Goal: Information Seeking & Learning: Learn about a topic

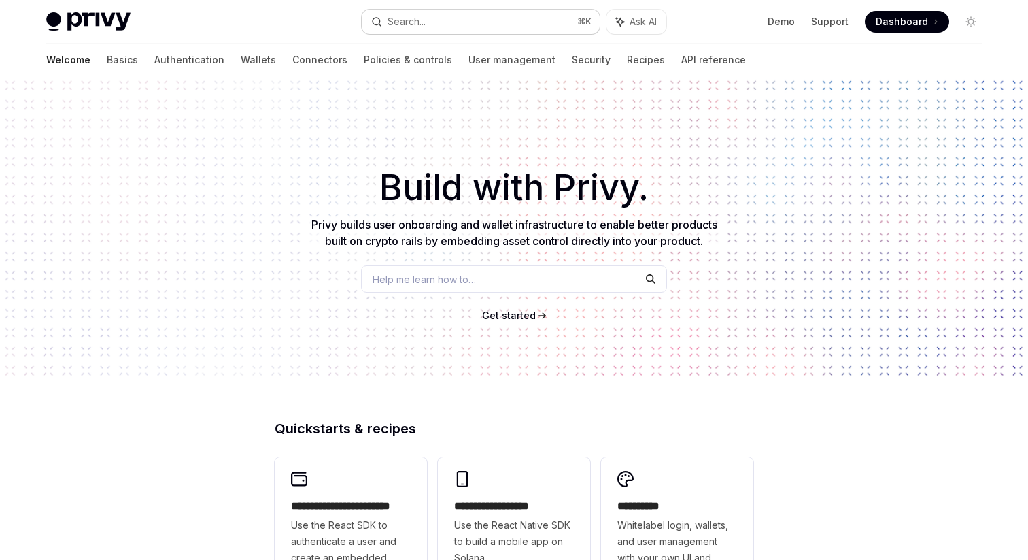
click at [446, 31] on button "Search... ⌘ K" at bounding box center [481, 22] width 238 height 24
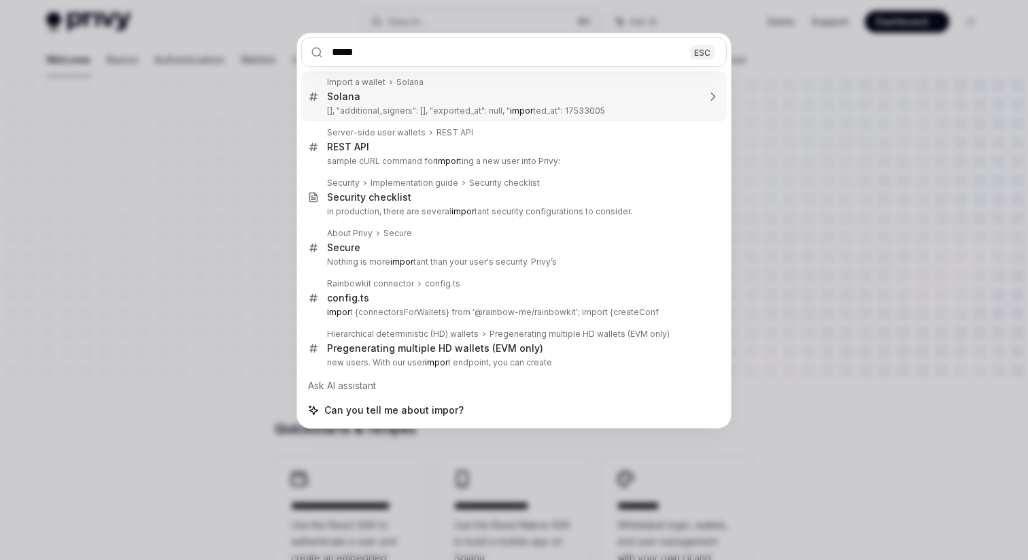
type input "******"
type textarea "*"
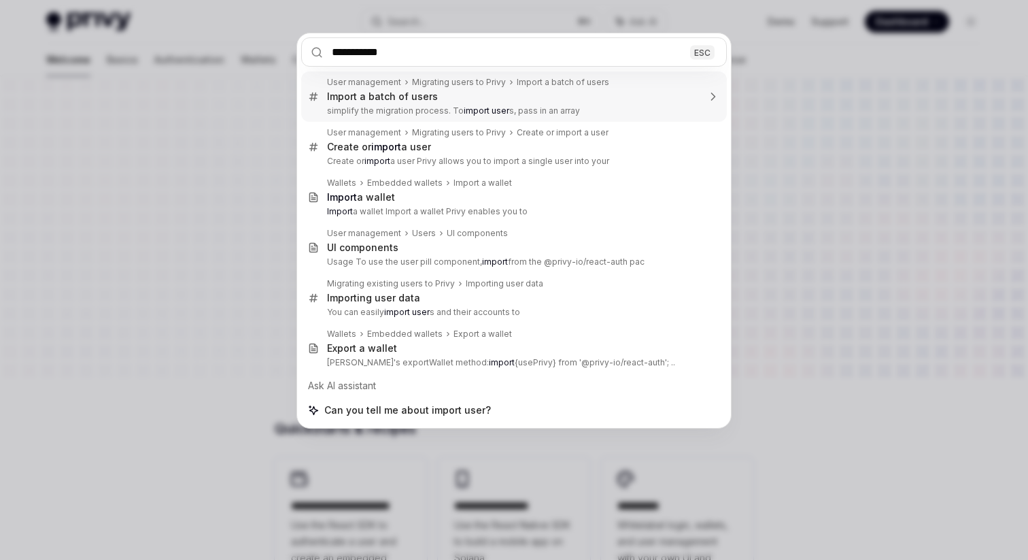
type input "**********"
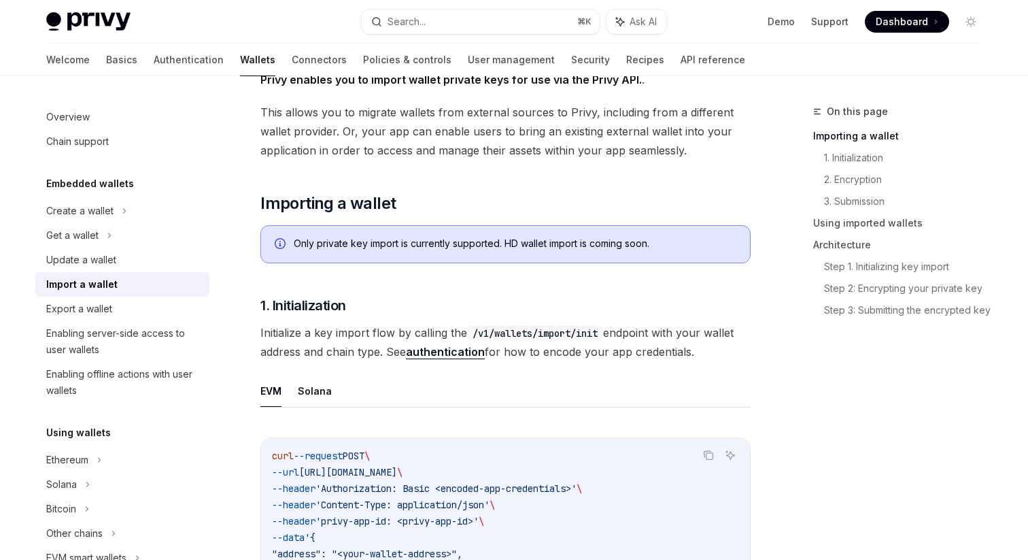
scroll to position [97, 0]
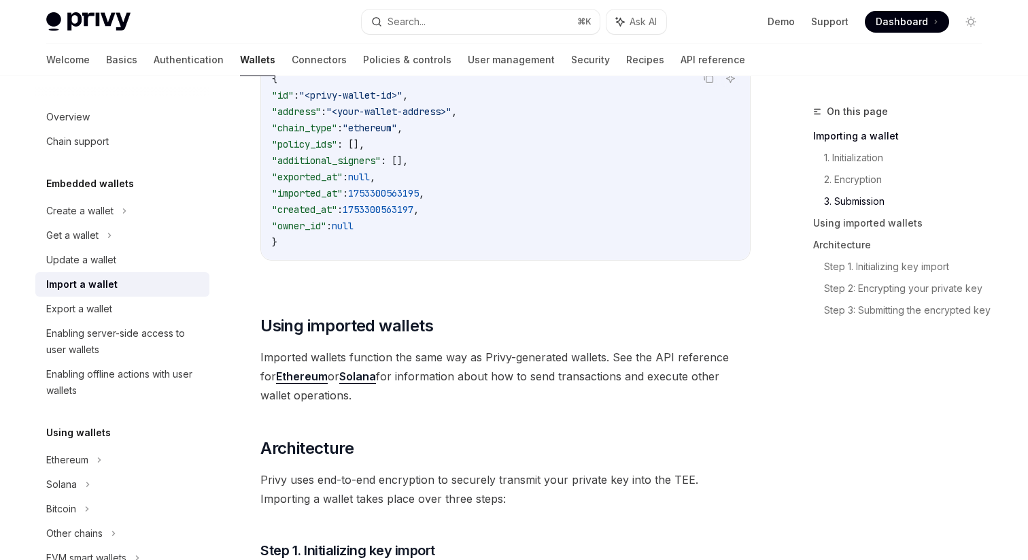
scroll to position [2786, 0]
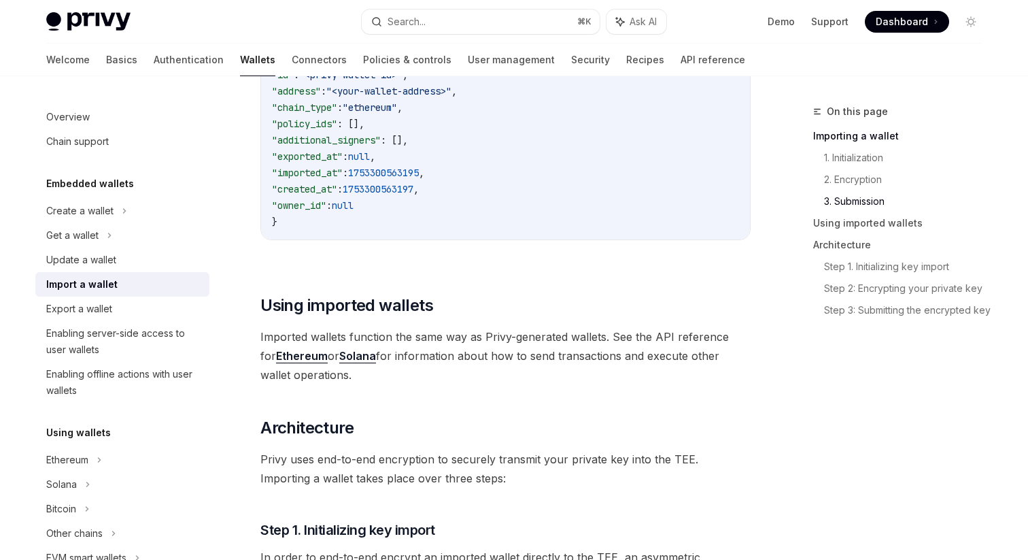
click at [262, 243] on div "Copy Ask AI { "id" : "<privy-wallet-id>" , "address" : "<your-wallet-address>" …" at bounding box center [505, 144] width 490 height 235
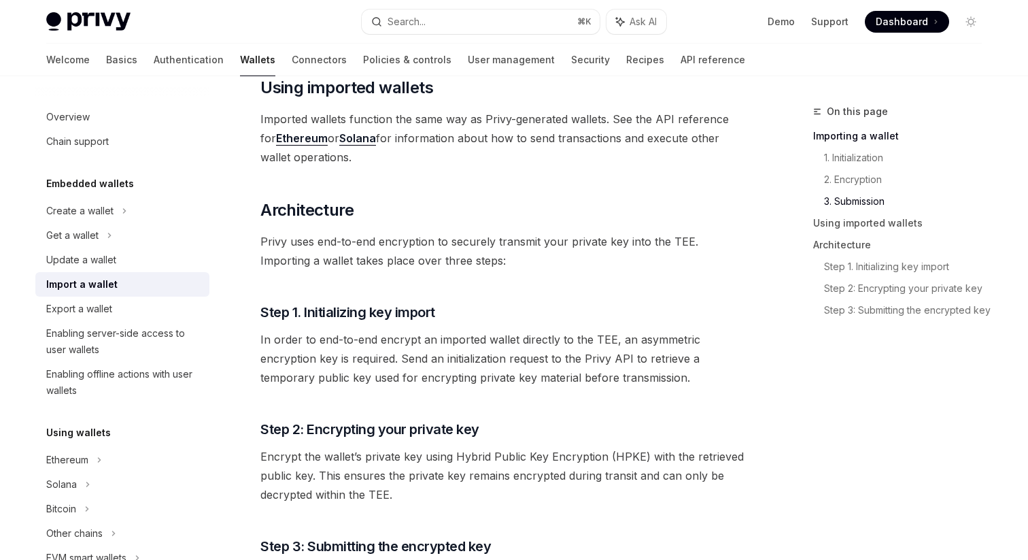
scroll to position [3026, 0]
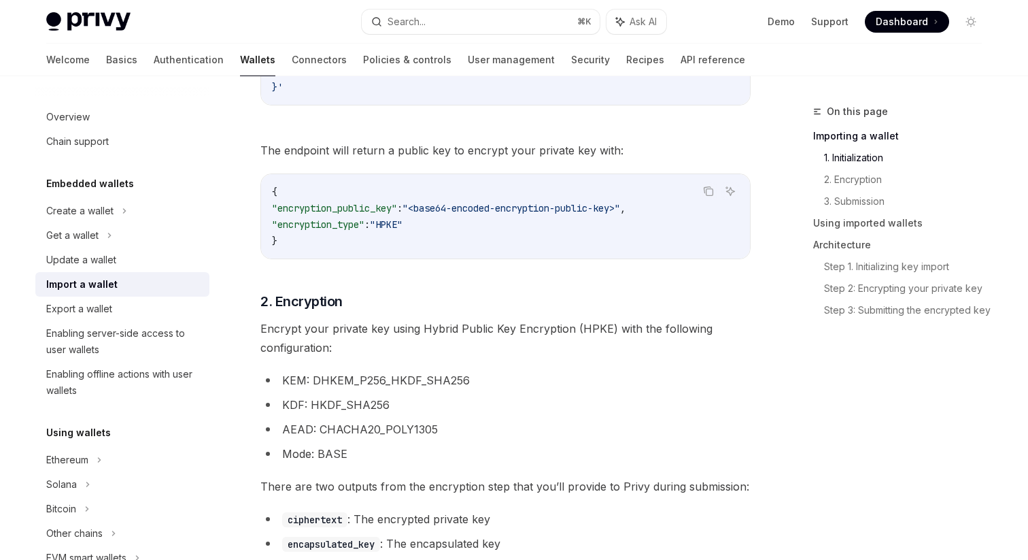
scroll to position [0, 0]
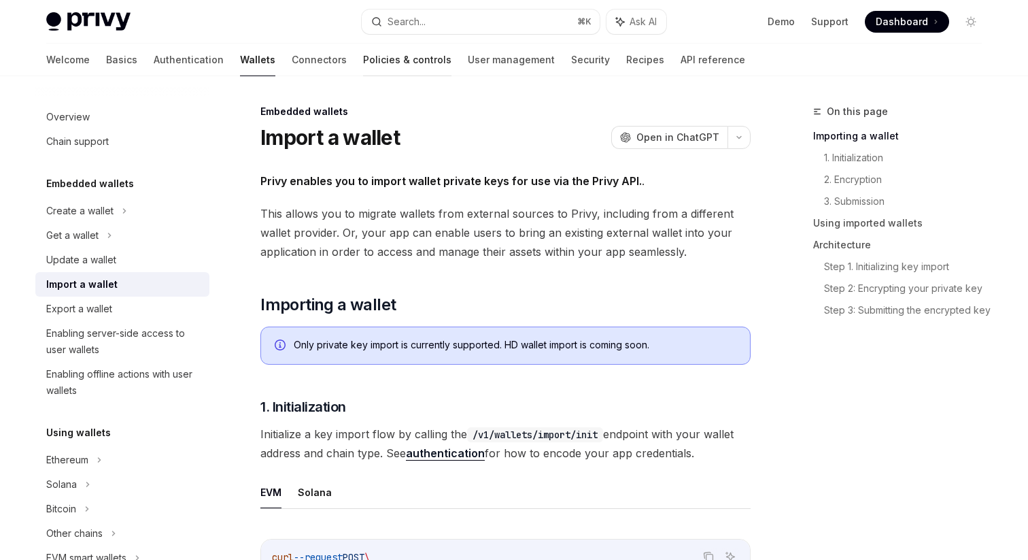
click at [367, 75] on div at bounding box center [407, 75] width 88 height 1
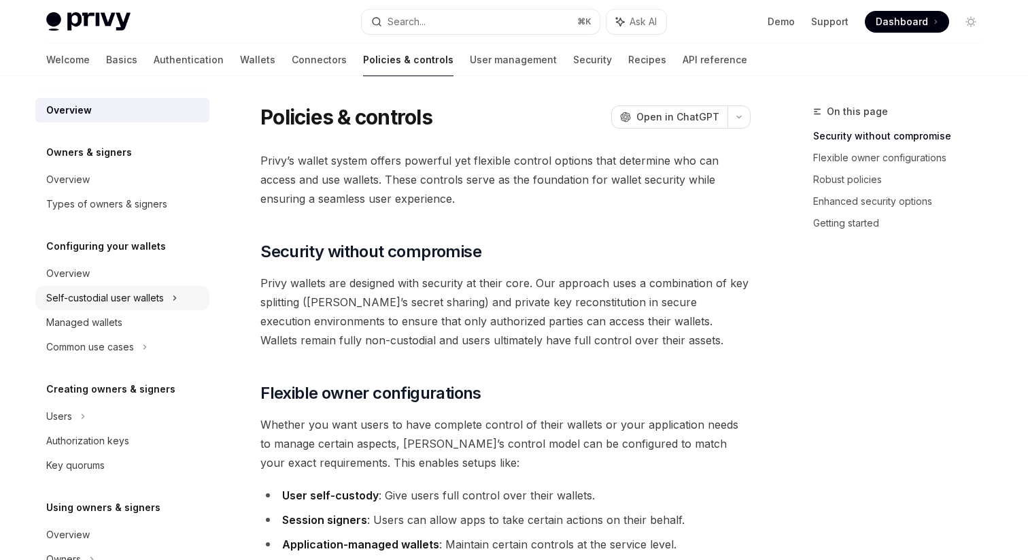
click at [135, 296] on div "Self-custodial user wallets" at bounding box center [105, 298] width 118 height 16
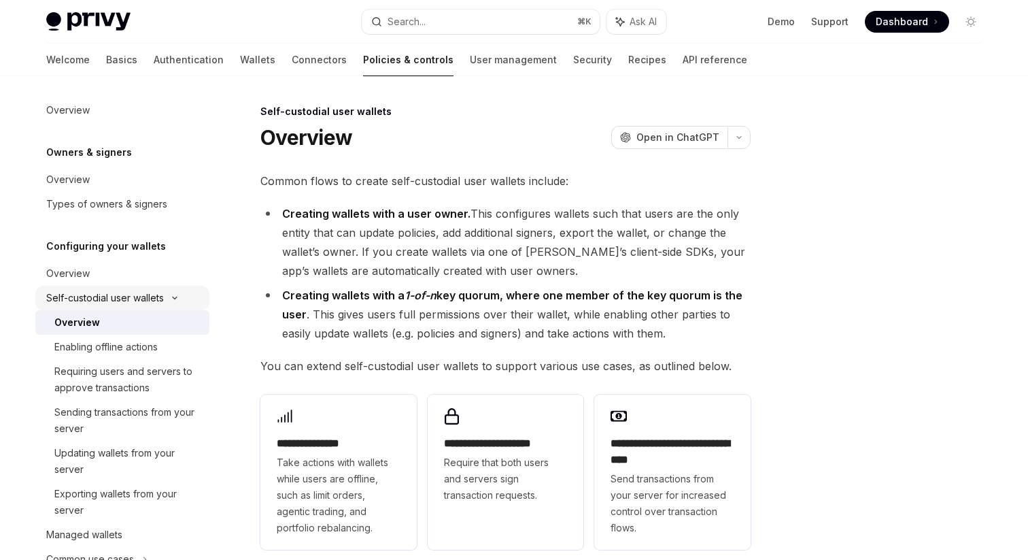
click at [135, 296] on div "Self-custodial user wallets" at bounding box center [105, 298] width 118 height 16
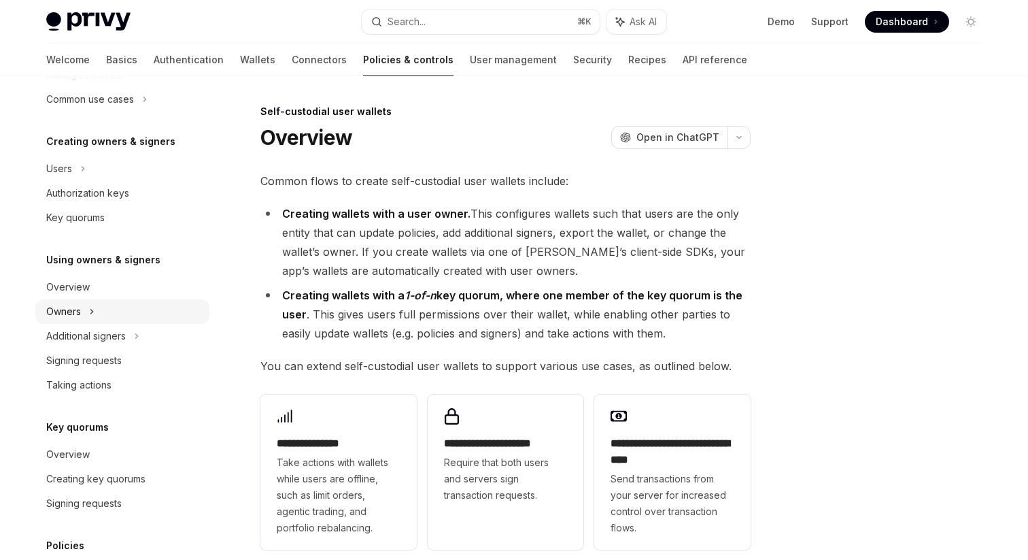
scroll to position [251, 0]
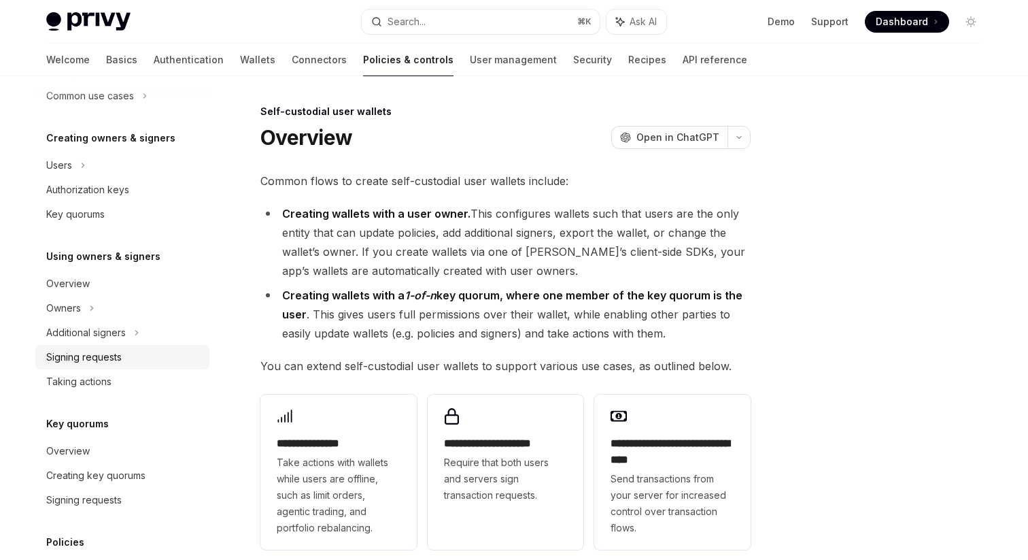
click at [111, 345] on link "Signing requests" at bounding box center [122, 357] width 174 height 24
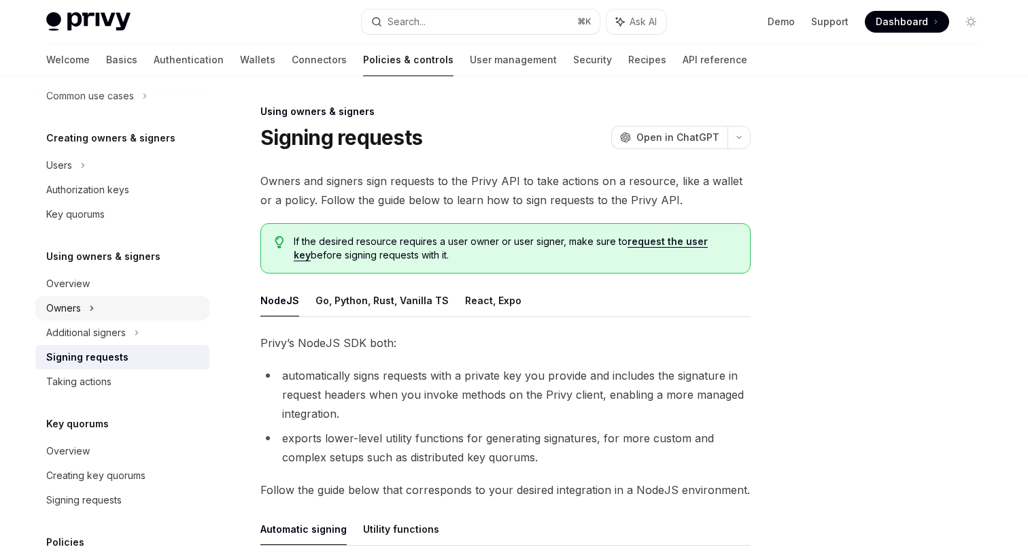
click at [108, 59] on div "Owners" at bounding box center [122, 47] width 174 height 24
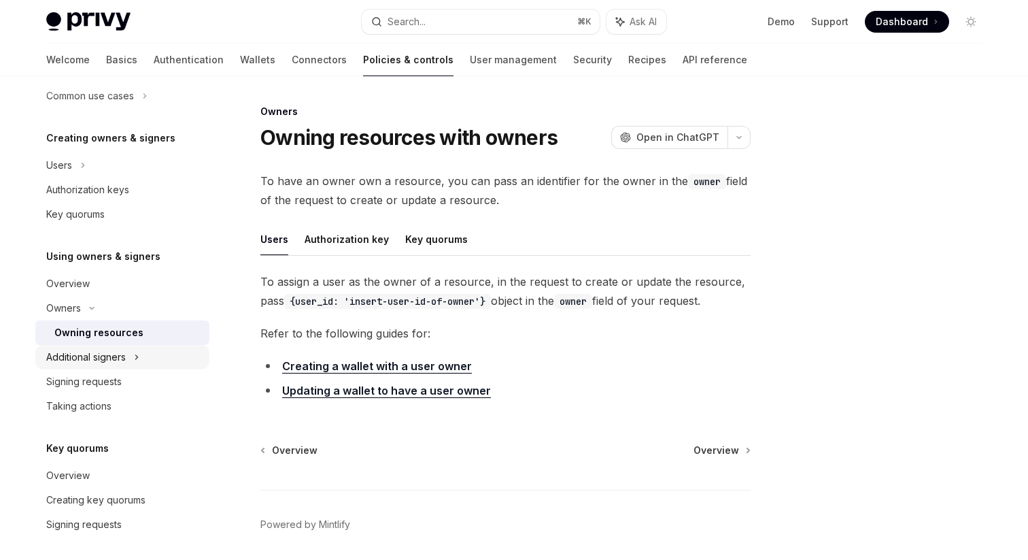
click at [107, 353] on div "Additional signers" at bounding box center [86, 357] width 80 height 16
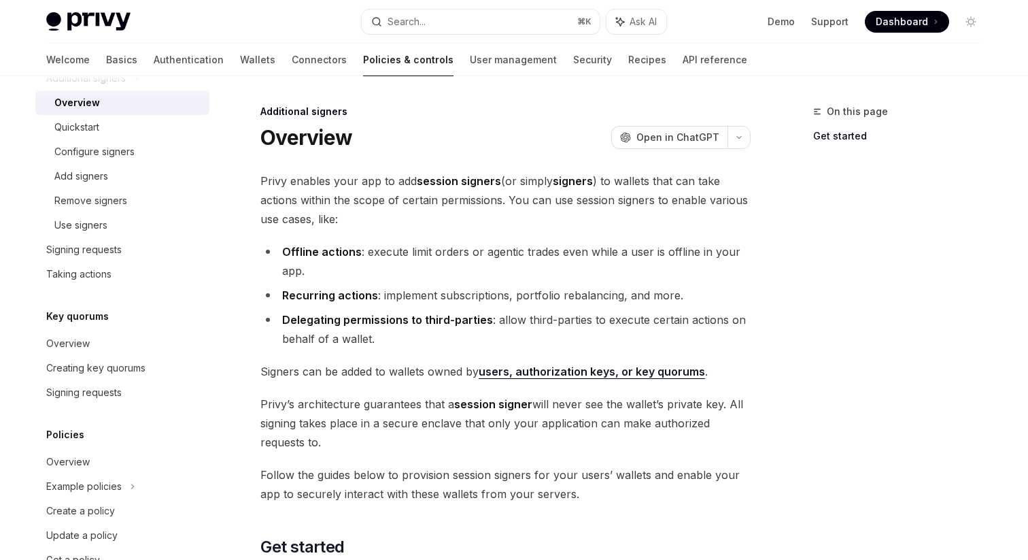
scroll to position [569, 0]
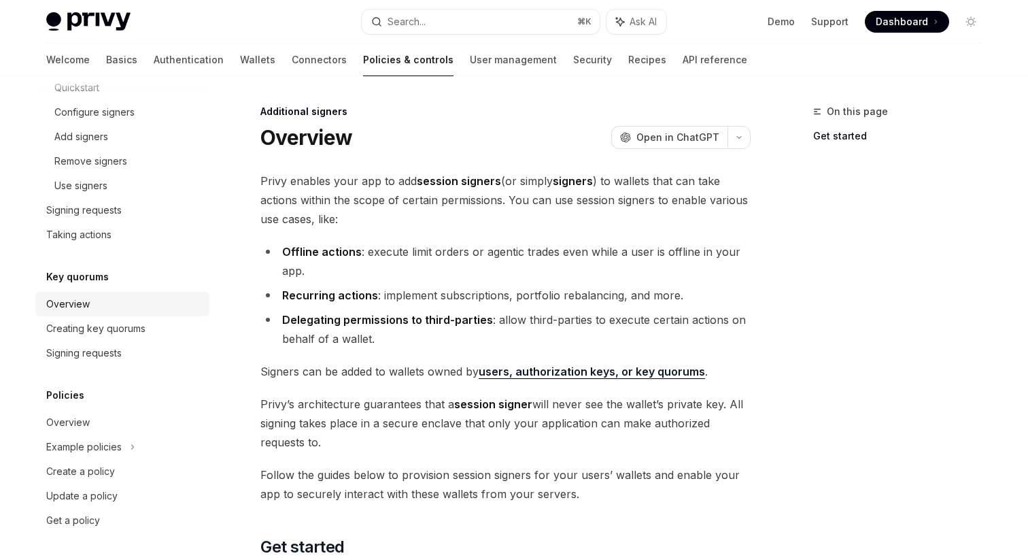
click at [124, 316] on link "Overview" at bounding box center [122, 304] width 174 height 24
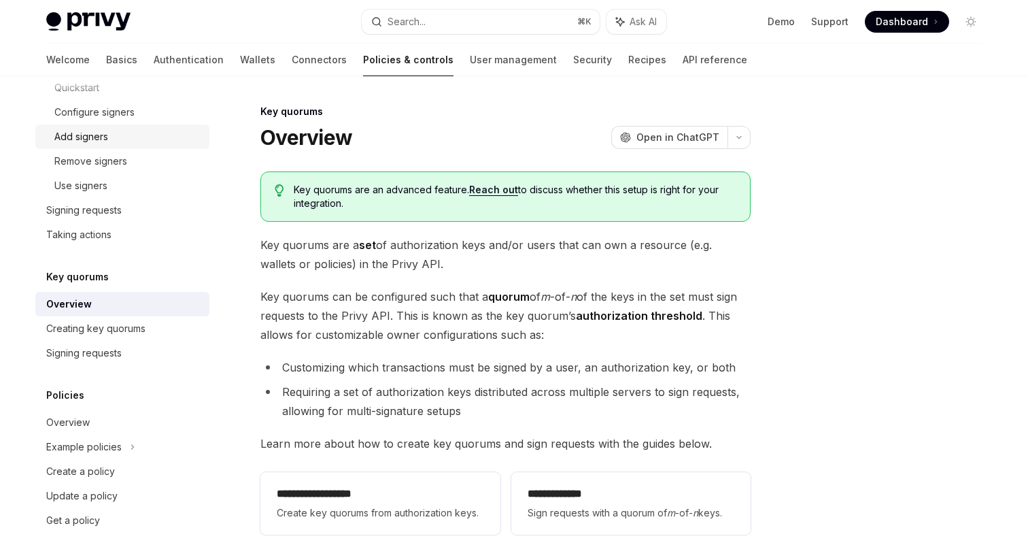
click at [133, 139] on div "Add signers" at bounding box center [127, 137] width 147 height 16
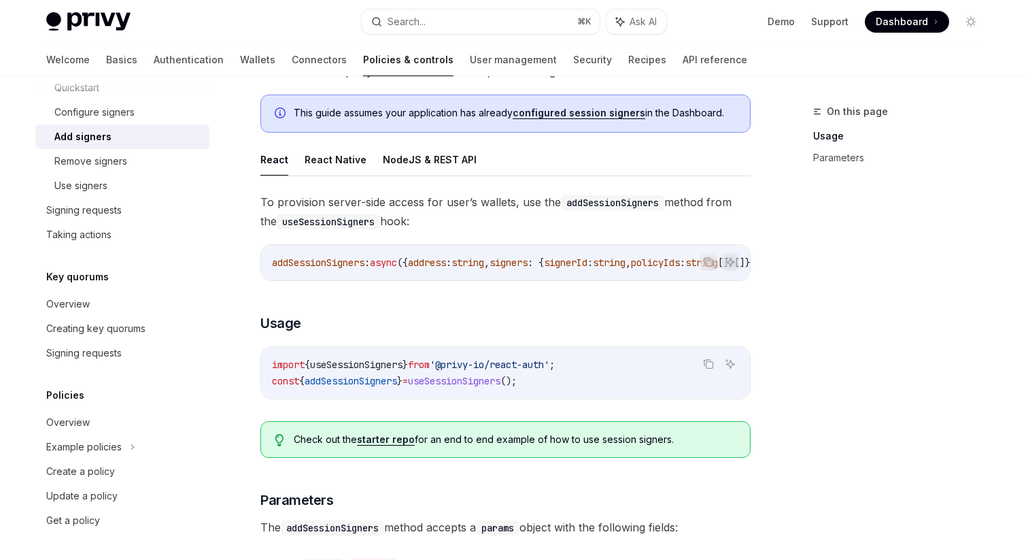
scroll to position [126, 0]
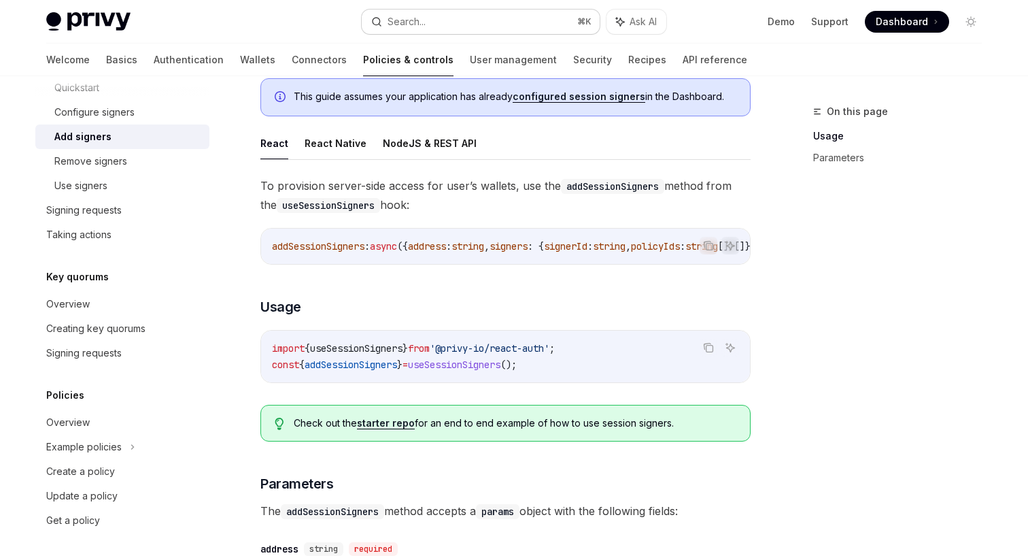
click at [424, 23] on div "Search..." at bounding box center [407, 22] width 38 height 16
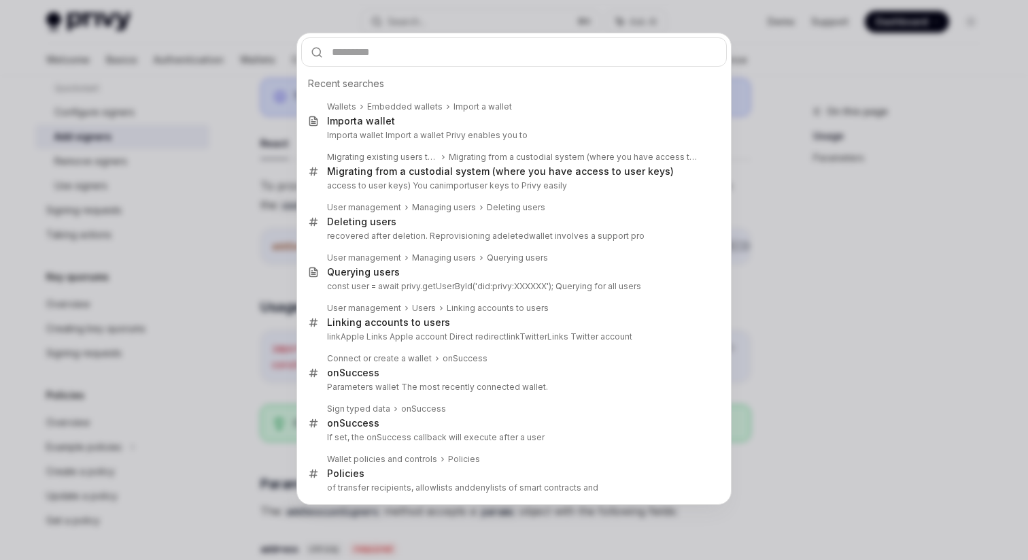
click at [266, 331] on div "Recent searches Wallets Embedded wallets Import a wallet Import a wallet Import…" at bounding box center [514, 280] width 1028 height 560
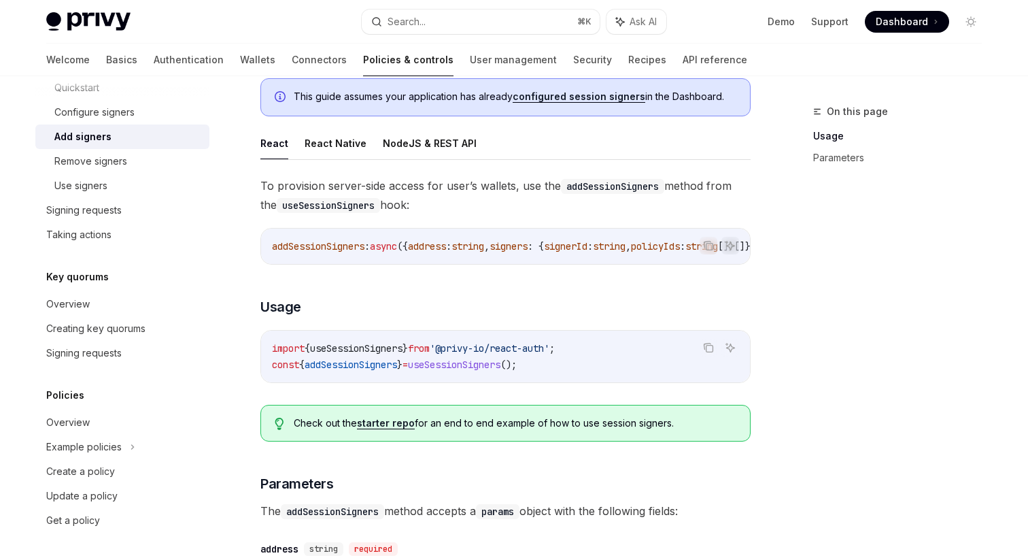
scroll to position [85, 0]
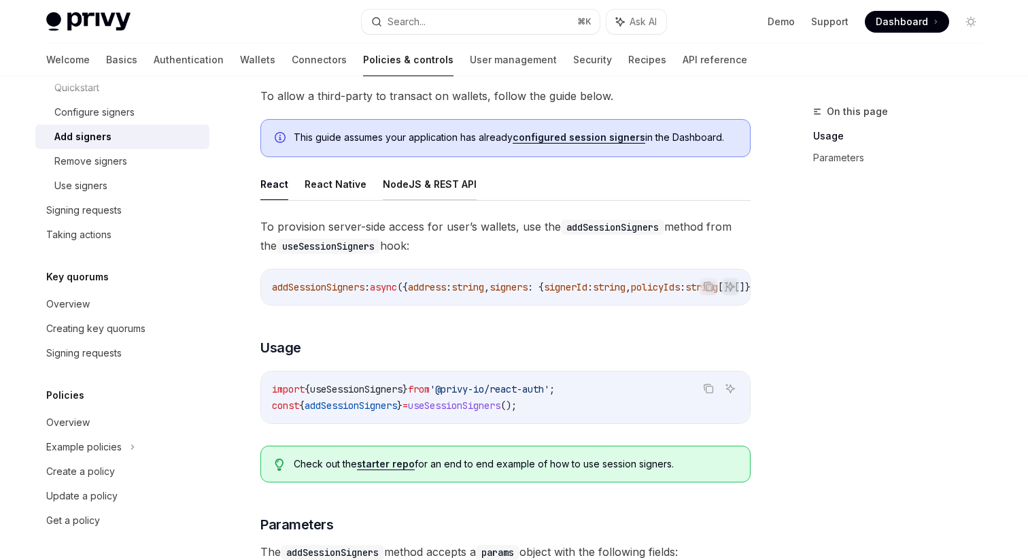
click at [391, 194] on button "NodeJS & REST API" at bounding box center [430, 184] width 94 height 32
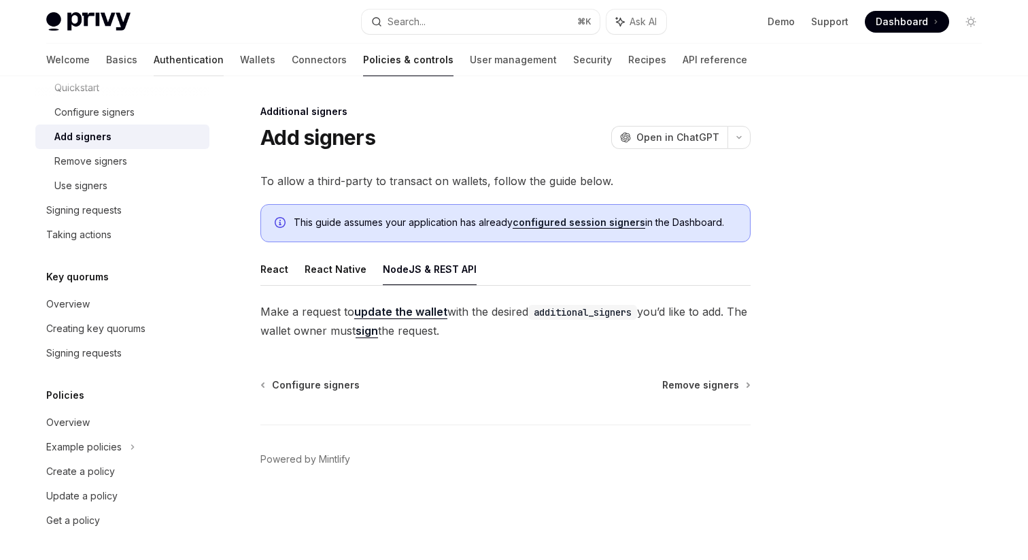
click at [154, 67] on link "Authentication" at bounding box center [189, 60] width 70 height 33
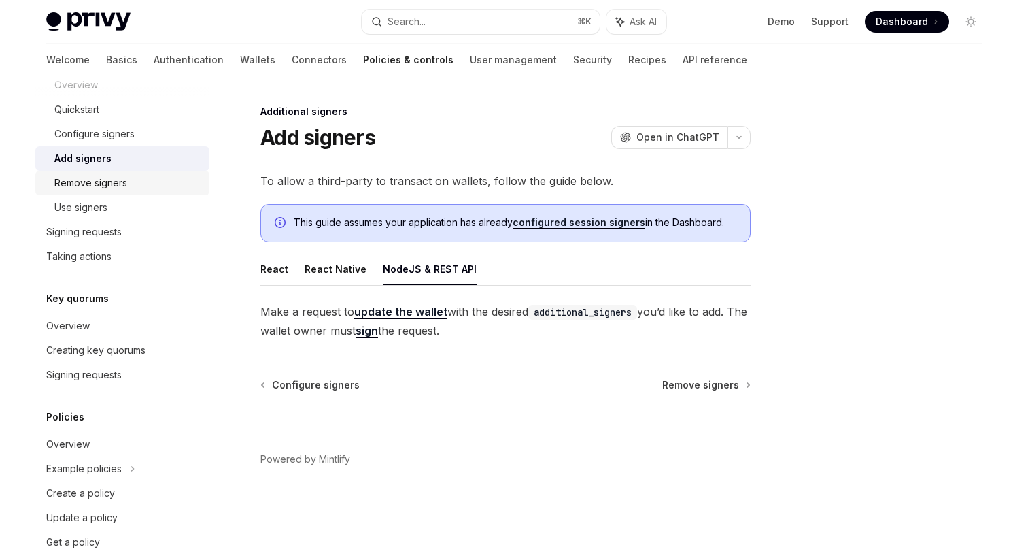
scroll to position [537, 0]
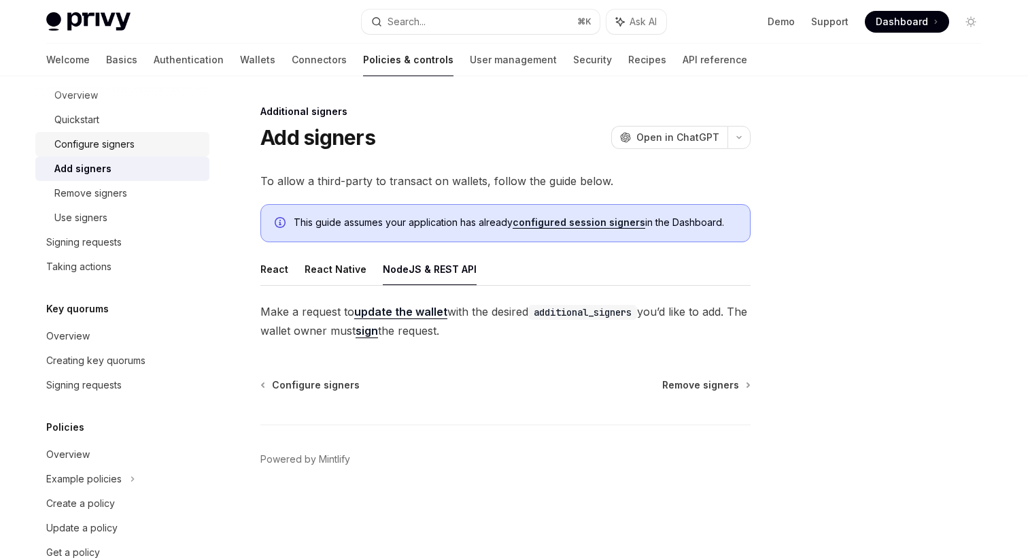
click at [124, 147] on div "Configure signers" at bounding box center [94, 144] width 80 height 16
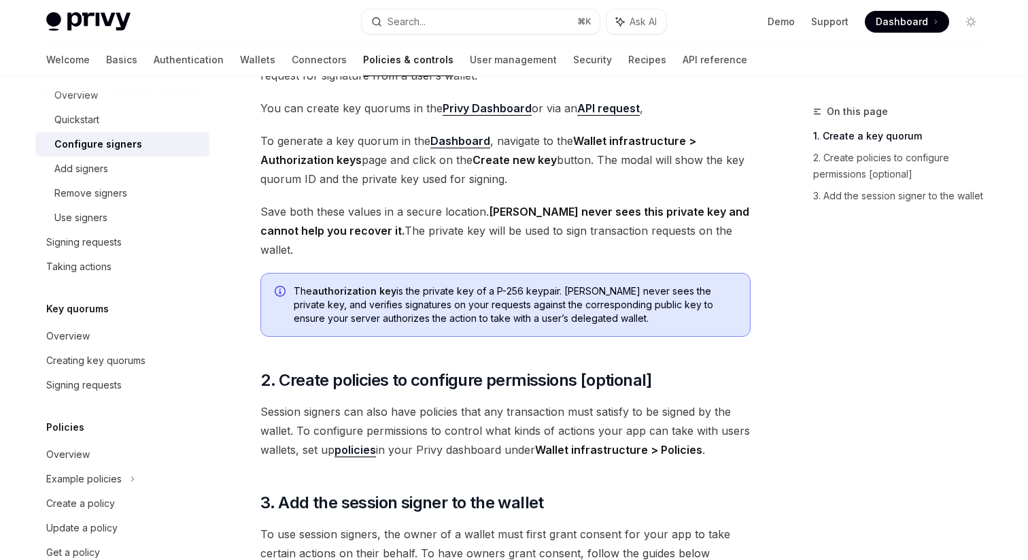
scroll to position [137, 0]
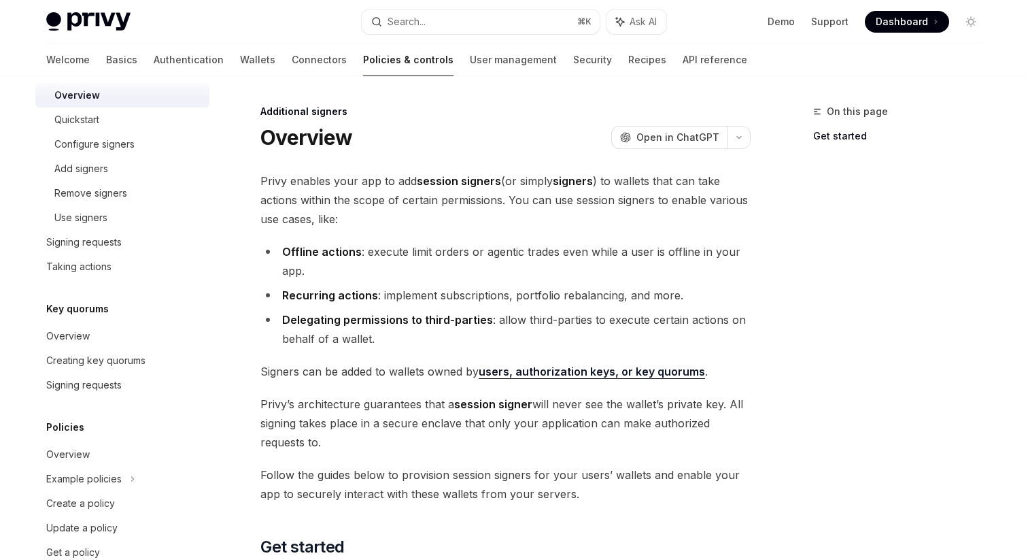
scroll to position [265, 0]
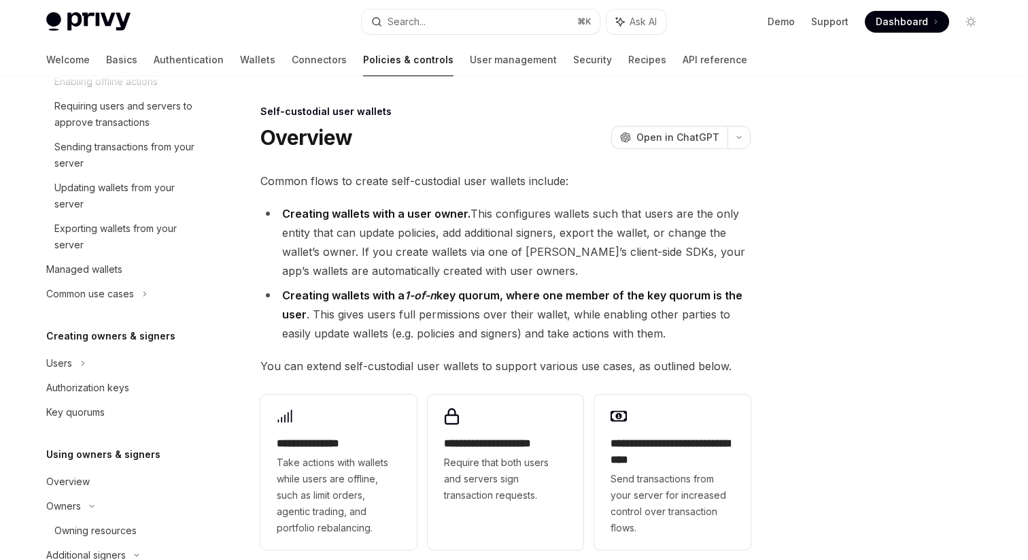
scroll to position [4, 0]
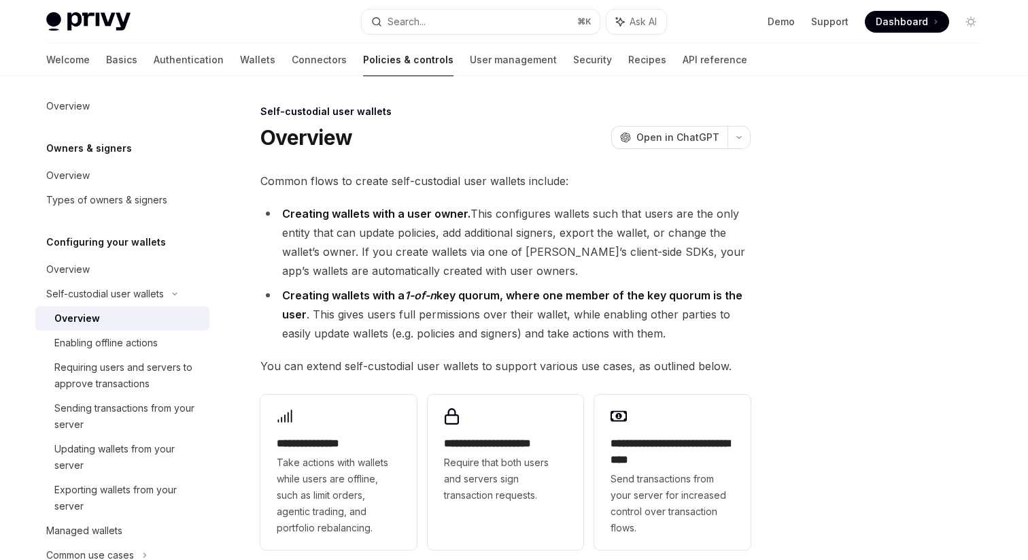
type textarea "*"
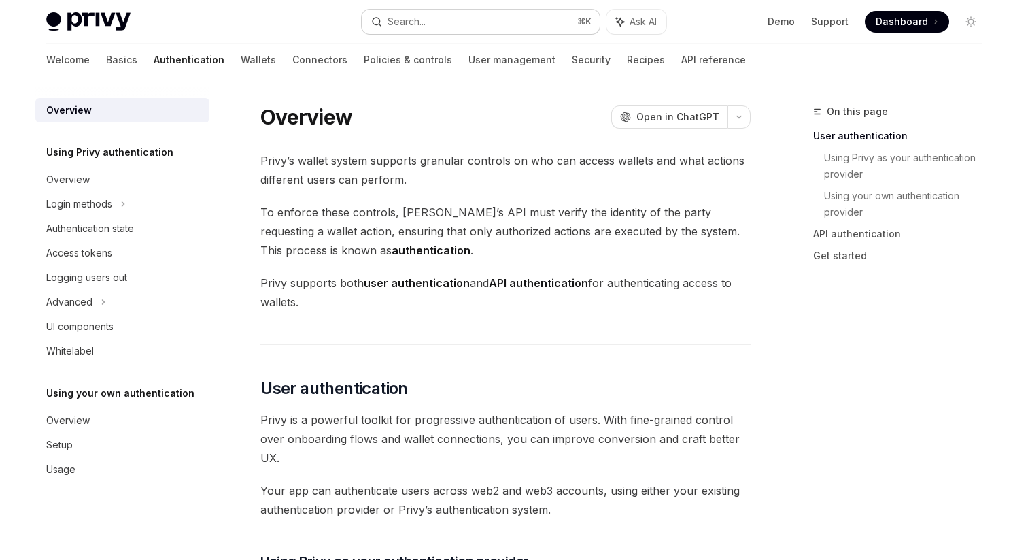
click at [493, 18] on button "Search... ⌘ K" at bounding box center [481, 22] width 238 height 24
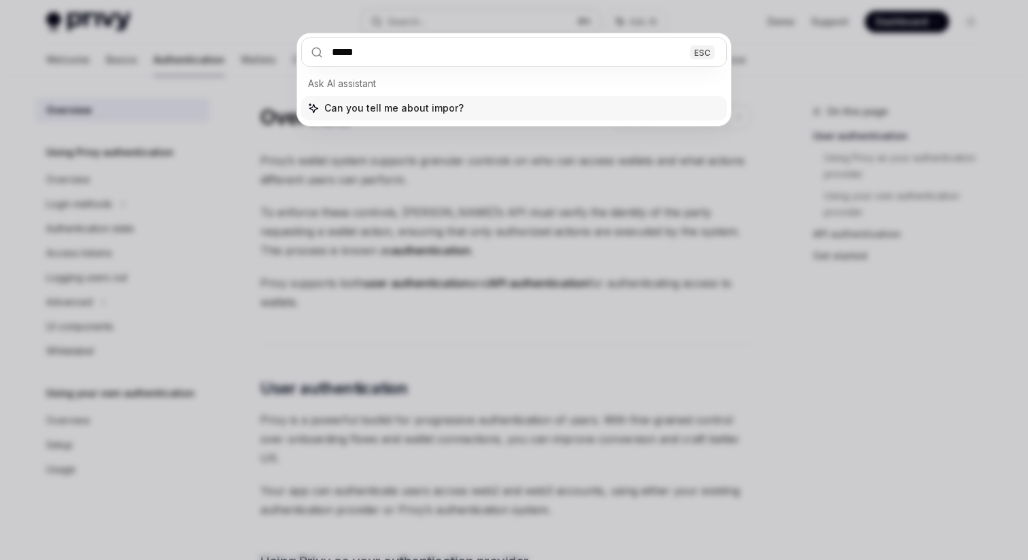
type input "******"
type textarea "*"
type input "**********"
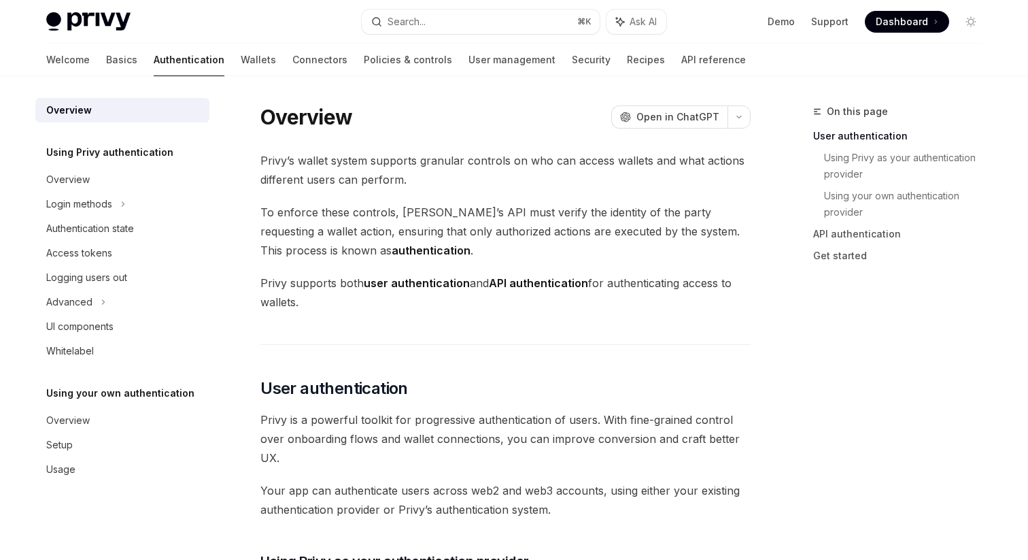
scroll to position [76, 0]
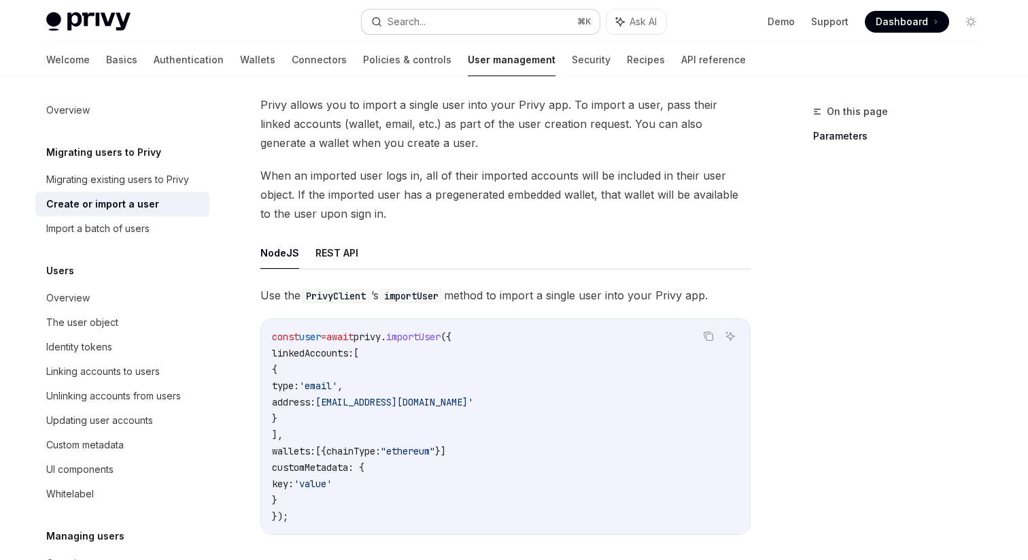
click at [437, 24] on button "Search... ⌘ K" at bounding box center [481, 22] width 238 height 24
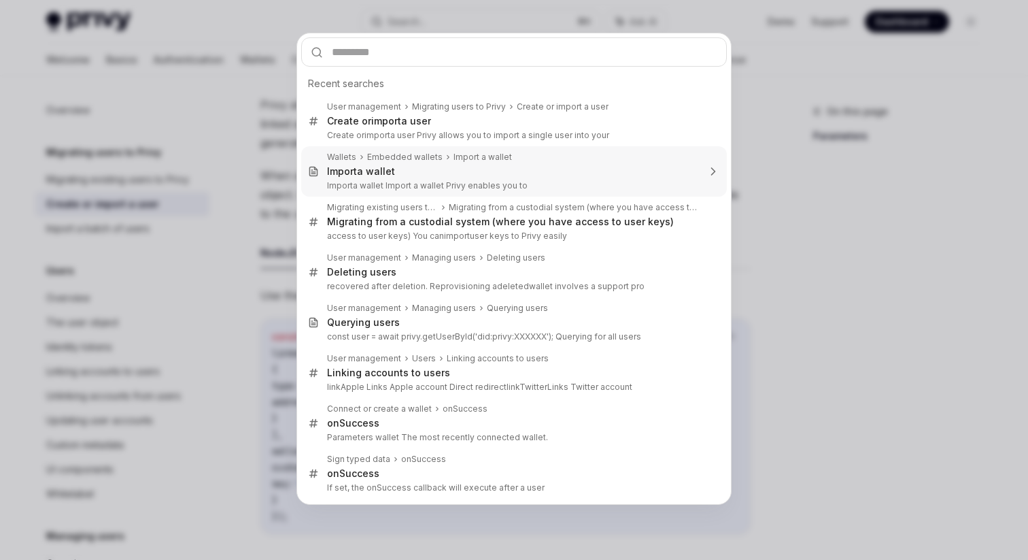
type textarea "*"
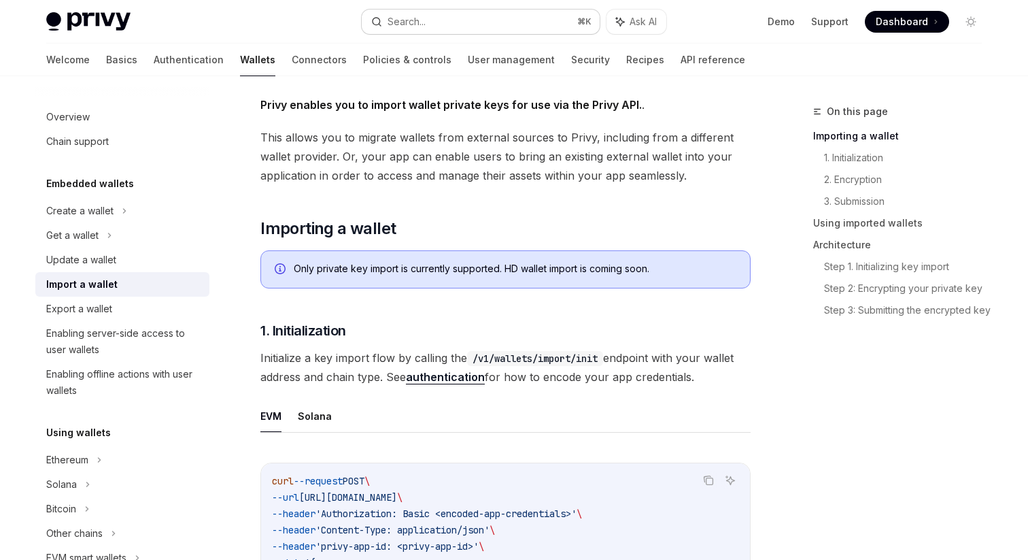
click at [459, 28] on button "Search... ⌘ K" at bounding box center [481, 22] width 238 height 24
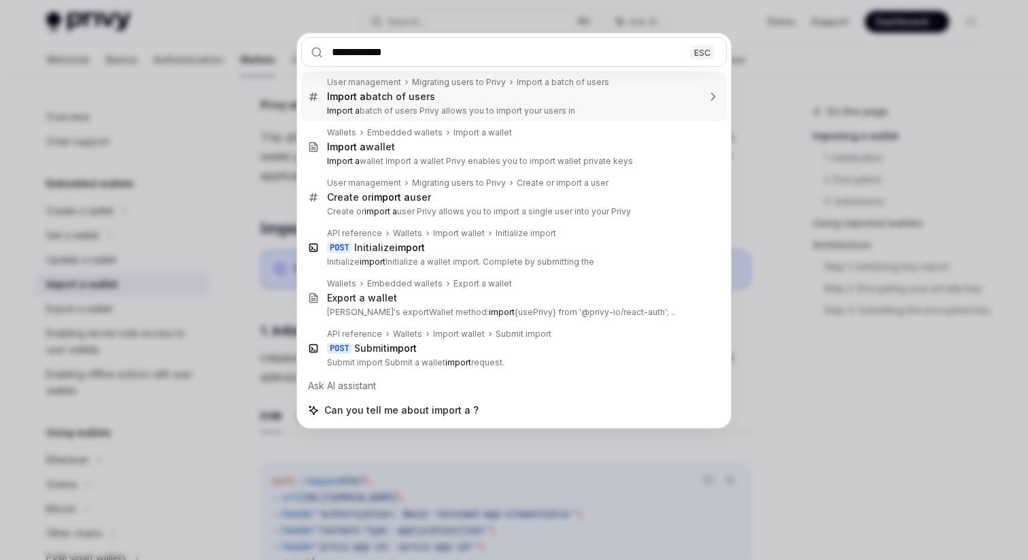
type input "**********"
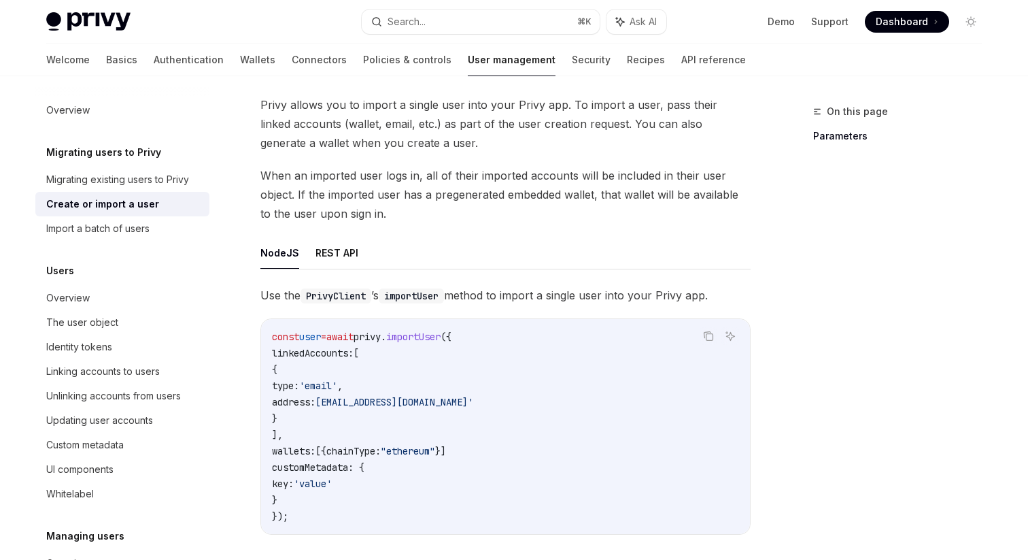
scroll to position [109, 0]
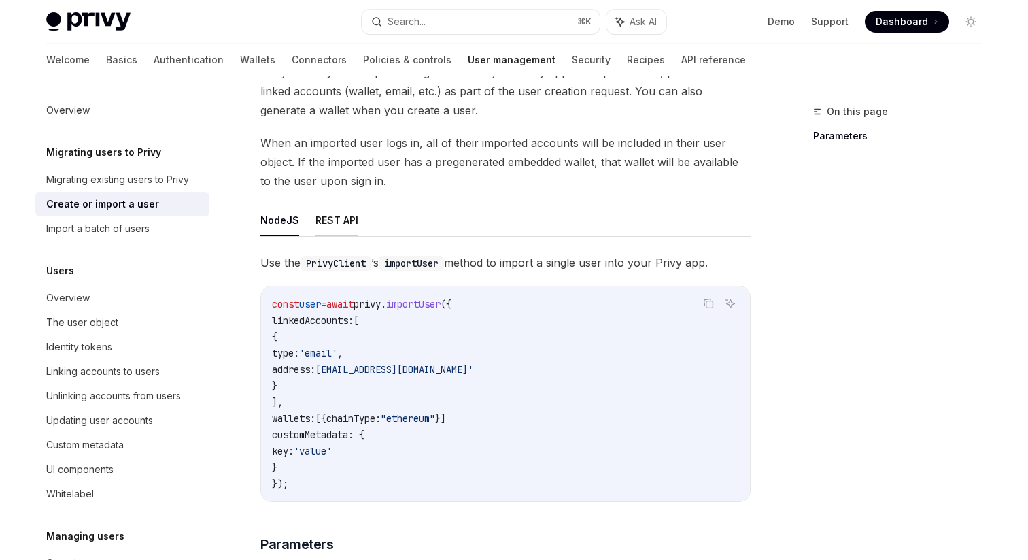
click at [339, 218] on button "REST API" at bounding box center [337, 220] width 43 height 32
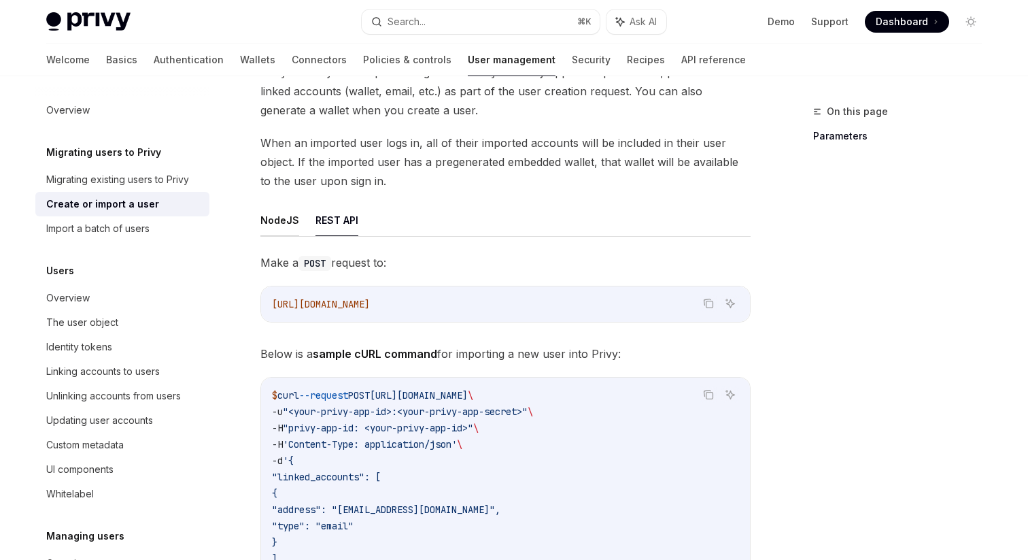
click at [290, 224] on button "NodeJS" at bounding box center [279, 220] width 39 height 32
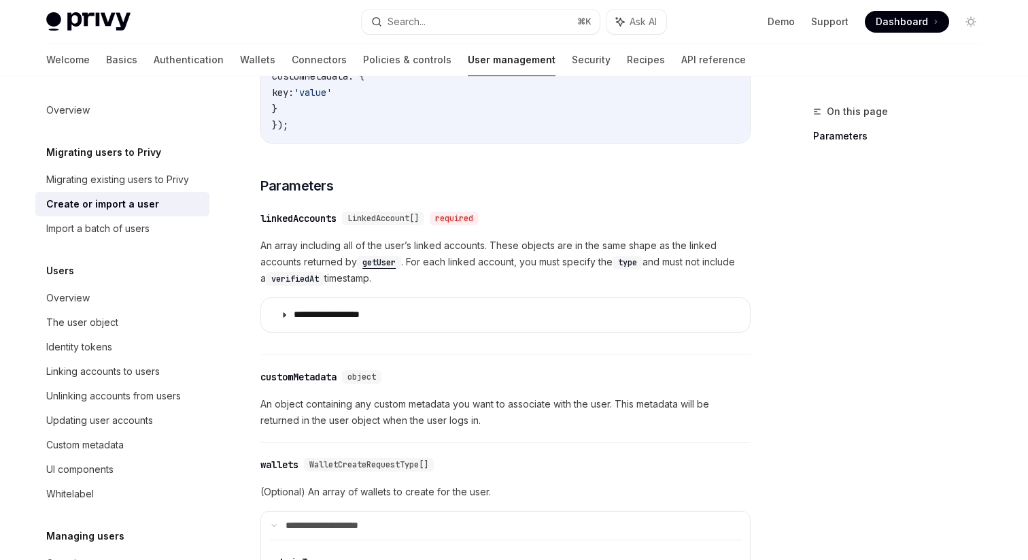
scroll to position [546, 0]
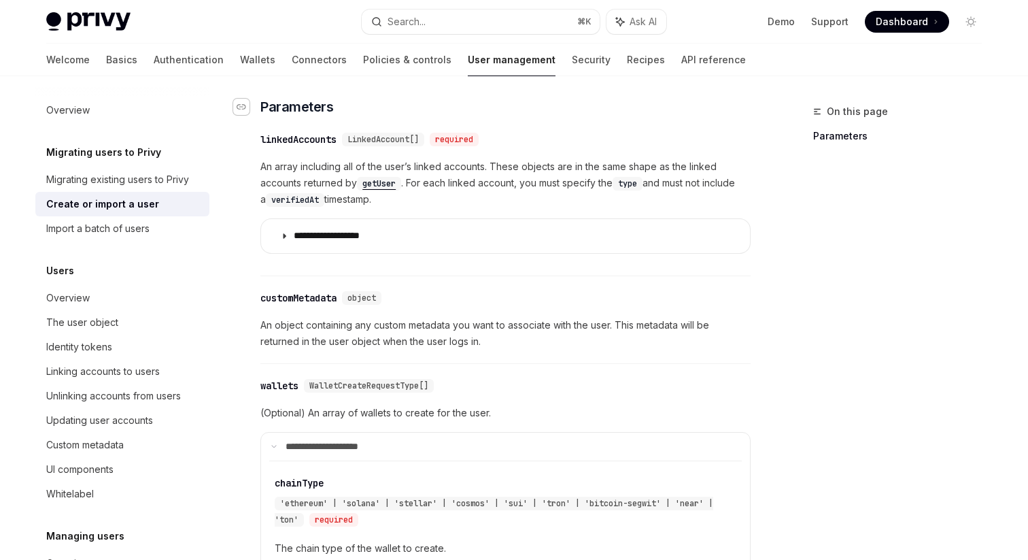
click at [245, 109] on icon "Navigate to header" at bounding box center [242, 106] width 10 height 5
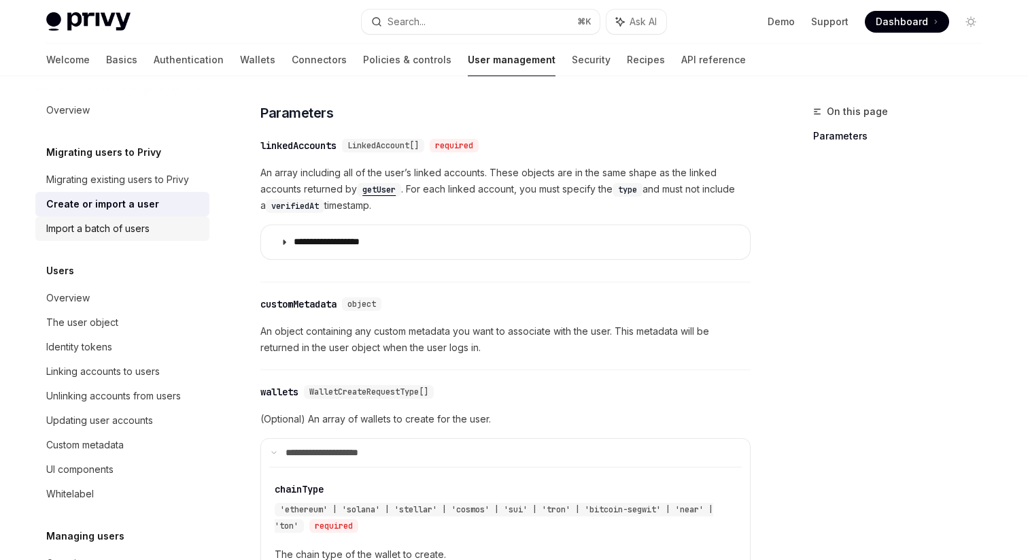
click at [155, 222] on div "Import a batch of users" at bounding box center [123, 228] width 155 height 16
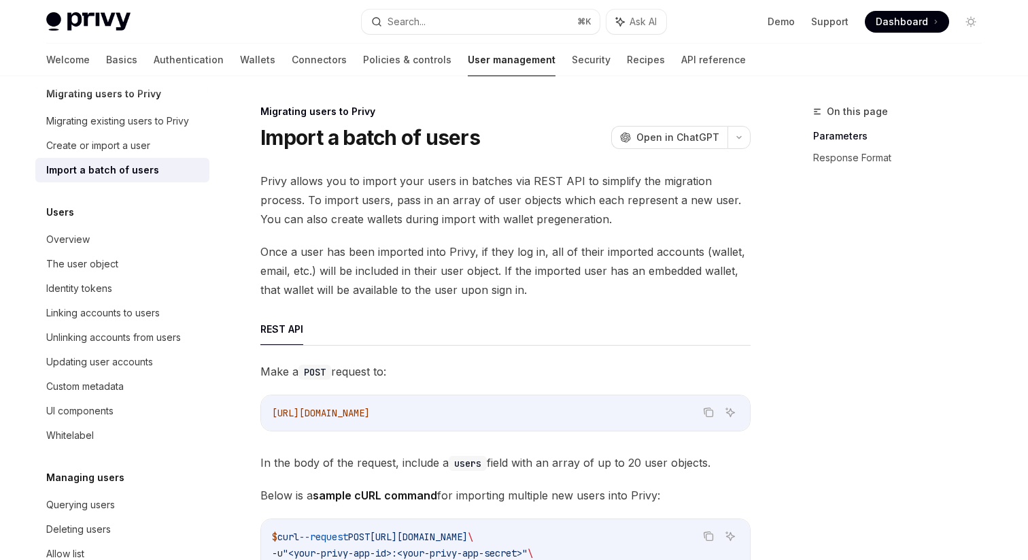
scroll to position [210, 0]
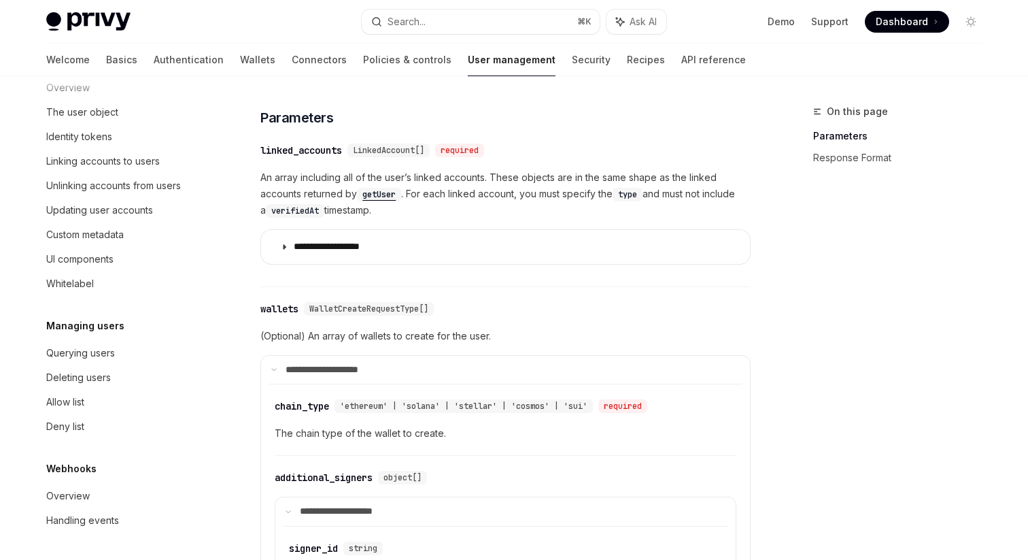
scroll to position [1006, 0]
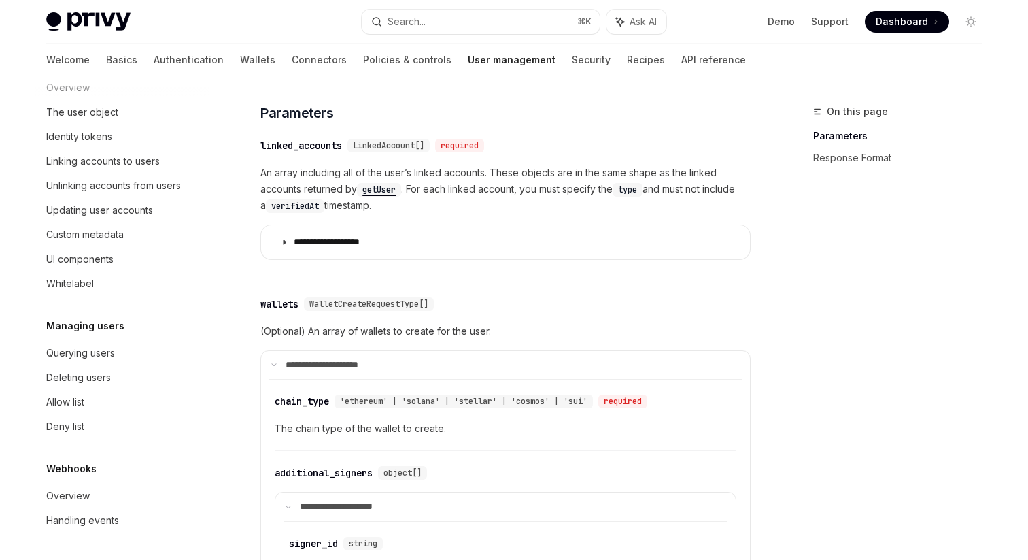
click at [245, 112] on icon "Navigate to header" at bounding box center [242, 113] width 10 height 8
click at [403, 301] on span "WalletCreateRequestType[]" at bounding box center [368, 304] width 119 height 11
click at [313, 360] on p "**********" at bounding box center [331, 365] width 90 height 12
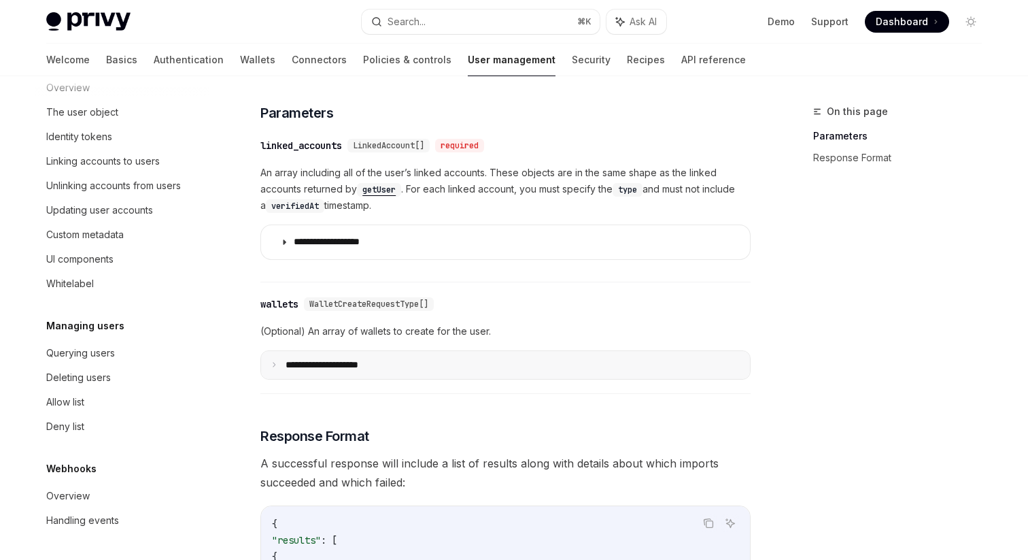
click at [313, 360] on p "**********" at bounding box center [333, 365] width 95 height 12
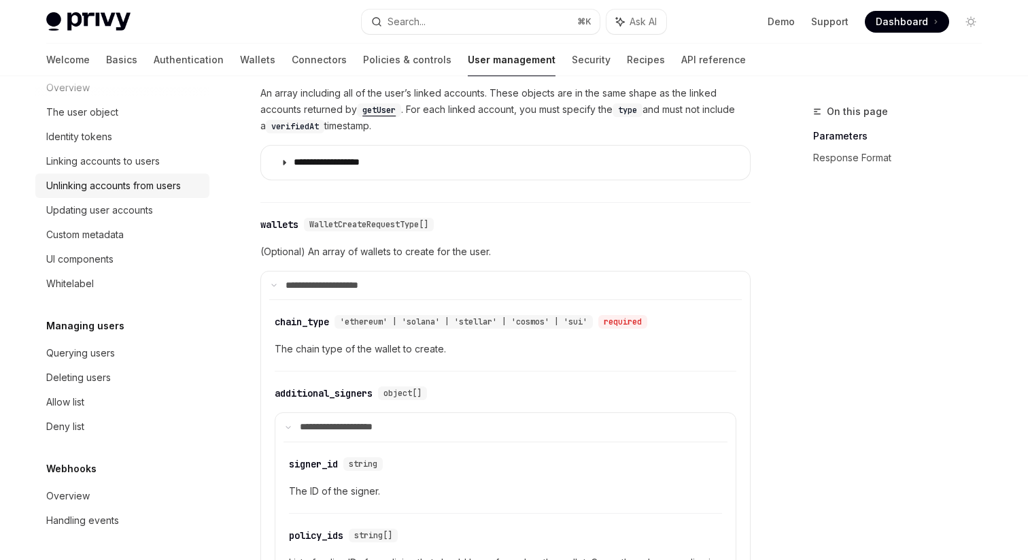
scroll to position [0, 0]
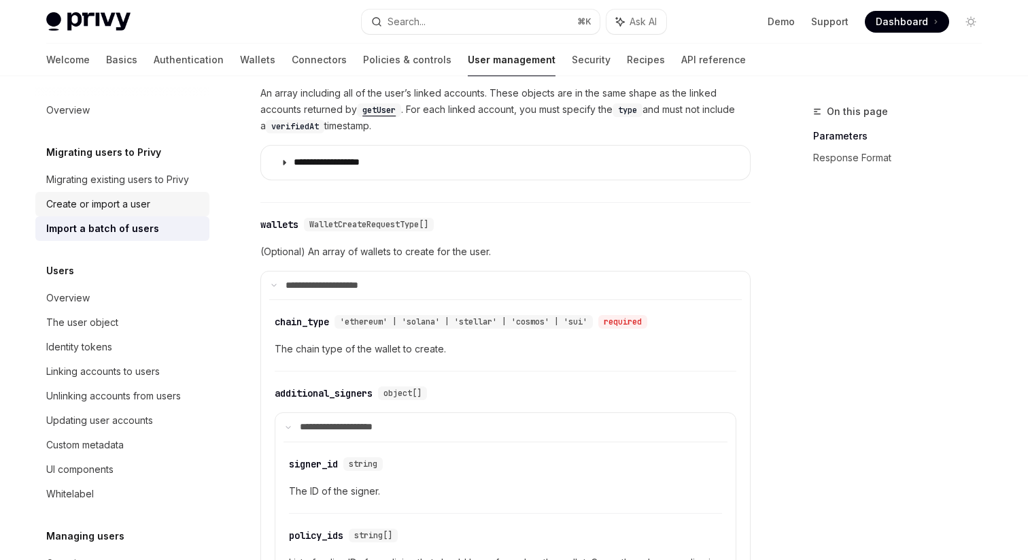
click at [130, 205] on div "Create or import a user" at bounding box center [98, 204] width 104 height 16
type textarea "*"
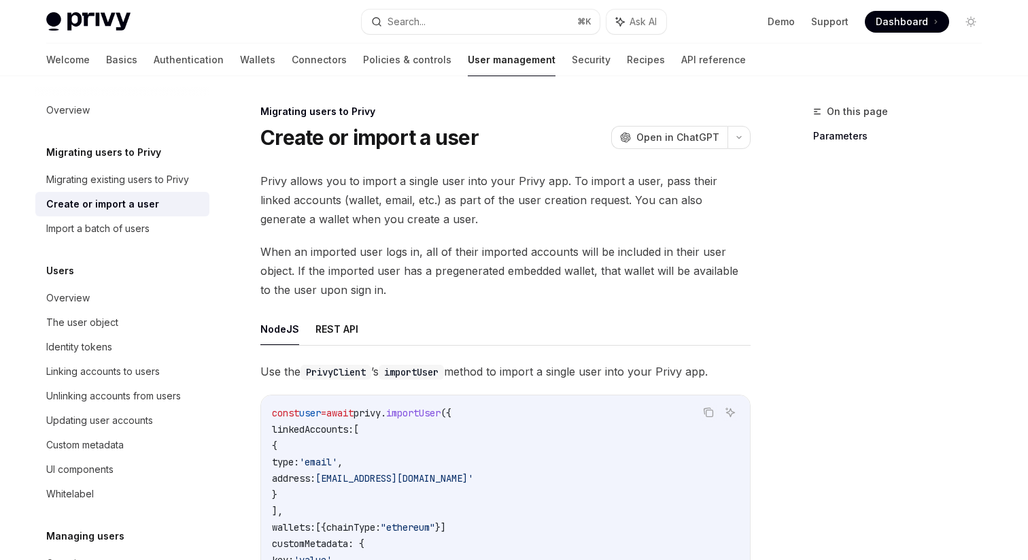
scroll to position [223, 0]
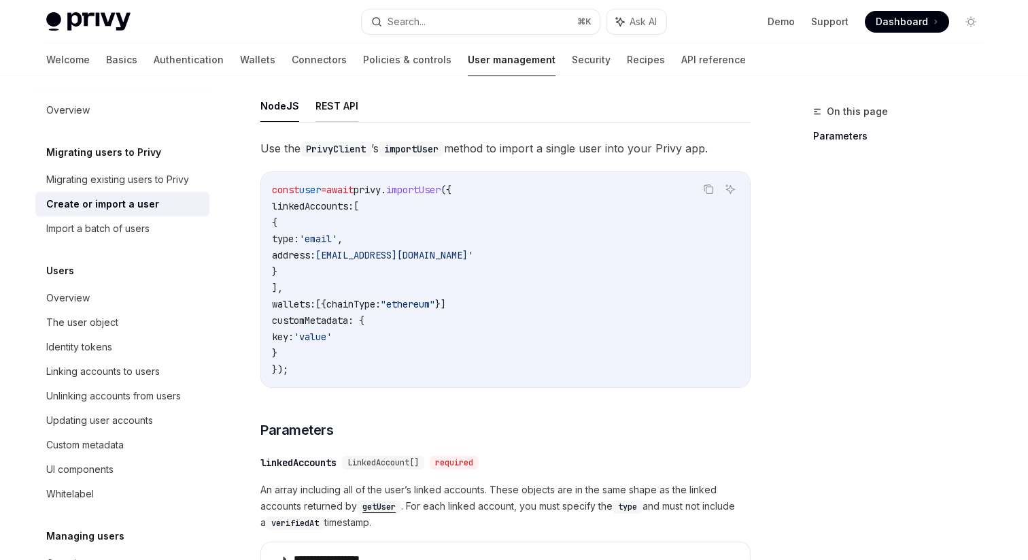
click at [318, 112] on button "REST API" at bounding box center [337, 106] width 43 height 32
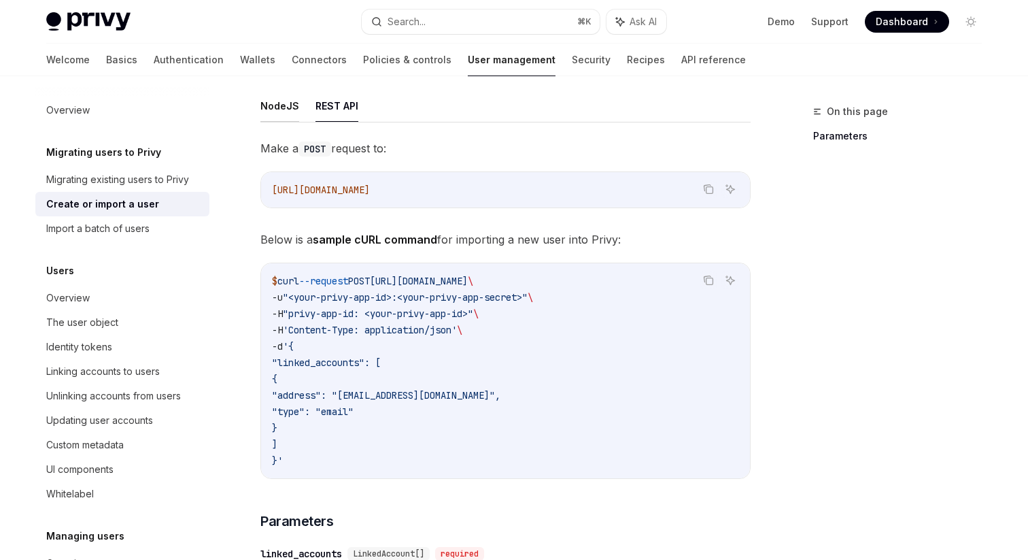
click at [279, 107] on button "NodeJS" at bounding box center [279, 106] width 39 height 32
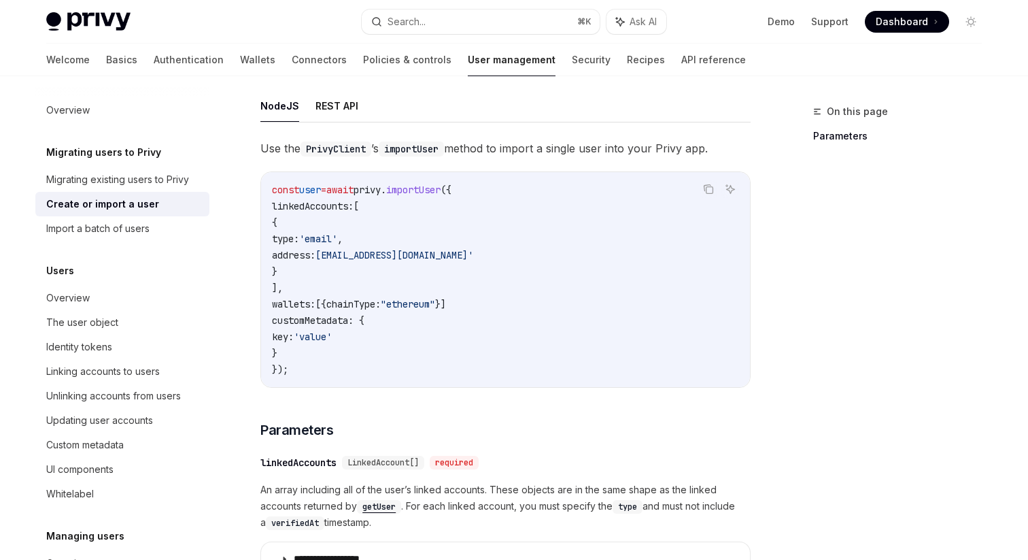
click at [289, 109] on button "NodeJS" at bounding box center [279, 106] width 39 height 32
click at [157, 228] on div "Import a batch of users" at bounding box center [123, 228] width 155 height 16
type textarea "*"
